Goal: Consume media (video, audio)

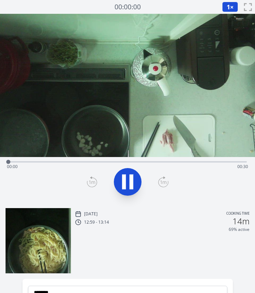
click at [130, 183] on icon at bounding box center [131, 181] width 4 height 15
click at [130, 183] on icon at bounding box center [127, 182] width 11 height 15
click at [227, 6] on span "1" at bounding box center [227, 7] width 3 height 8
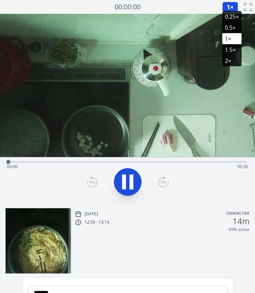
click at [231, 59] on li "2×" at bounding box center [231, 60] width 19 height 11
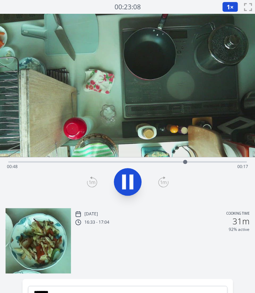
click at [203, 161] on div "Time elapsed: 00:48 Time remaining: 00:17" at bounding box center [127, 166] width 241 height 11
click at [129, 180] on icon at bounding box center [127, 181] width 19 height 19
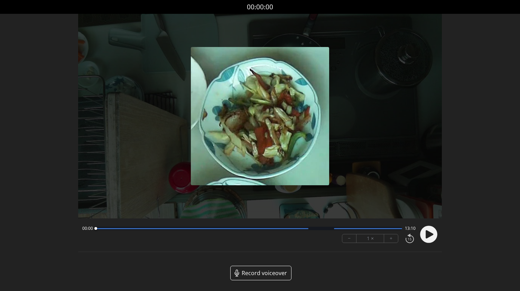
click at [259, 230] on icon at bounding box center [429, 234] width 8 height 8
click at [259, 237] on button "+" at bounding box center [391, 238] width 14 height 8
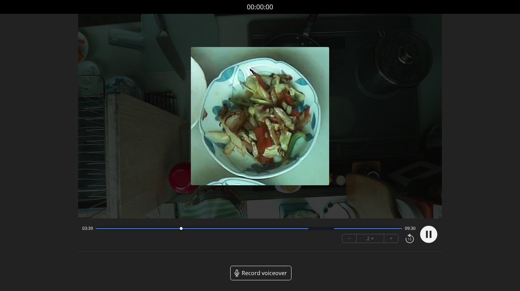
click at [259, 236] on circle at bounding box center [428, 234] width 17 height 17
